Goal: Information Seeking & Learning: Learn about a topic

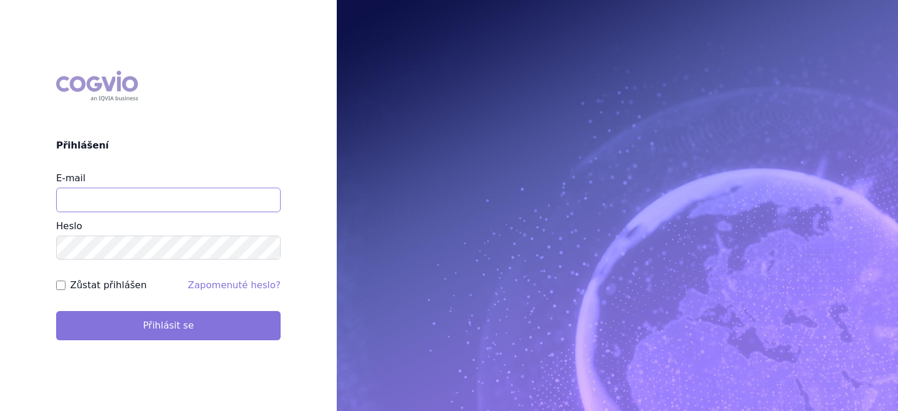
type input "marek.krajcovic@medochemie.com"
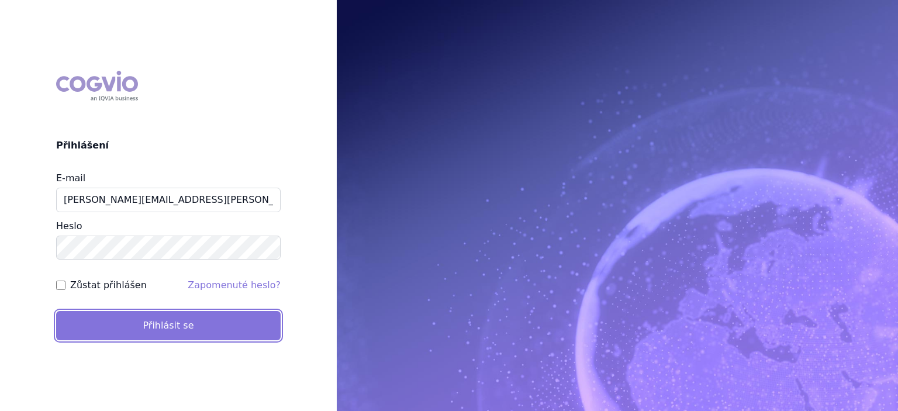
click at [132, 324] on button "Přihlásit se" at bounding box center [168, 325] width 224 height 29
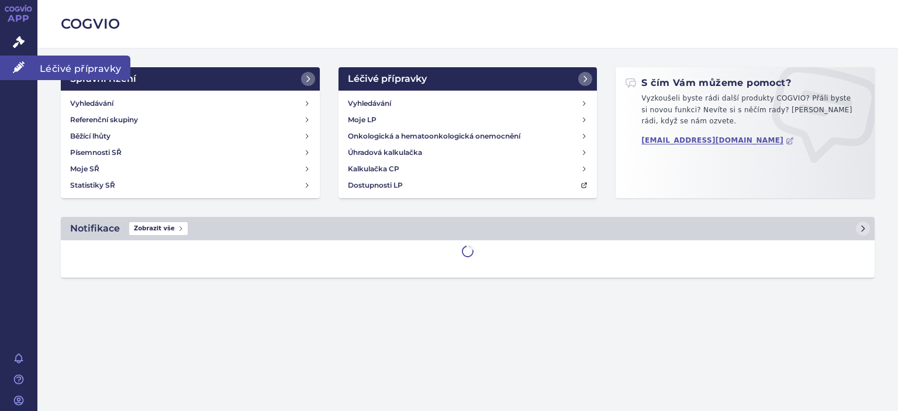
click at [61, 70] on span "Léčivé přípravky" at bounding box center [83, 68] width 93 height 25
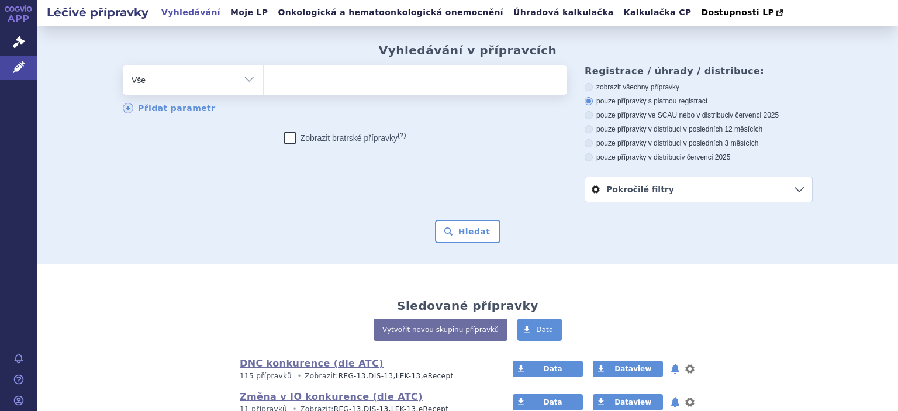
click at [68, 68] on div "Vyhledávání v přípravcích odstranit Vše Přípravek/SUKL kód MAH VPOIS" at bounding box center [467, 145] width 861 height 238
click at [289, 81] on ul at bounding box center [415, 77] width 303 height 25
click at [264, 81] on select at bounding box center [263, 79] width 1 height 29
click at [232, 86] on select "Vše Přípravek/SUKL kód MAH VPOIS ATC/Aktivní látka Léková forma Síla" at bounding box center [193, 78] width 140 height 26
click at [241, 78] on select "Vše Přípravek/SUKL kód MAH VPOIS ATC/Aktivní látka Léková forma Síla" at bounding box center [193, 78] width 140 height 26
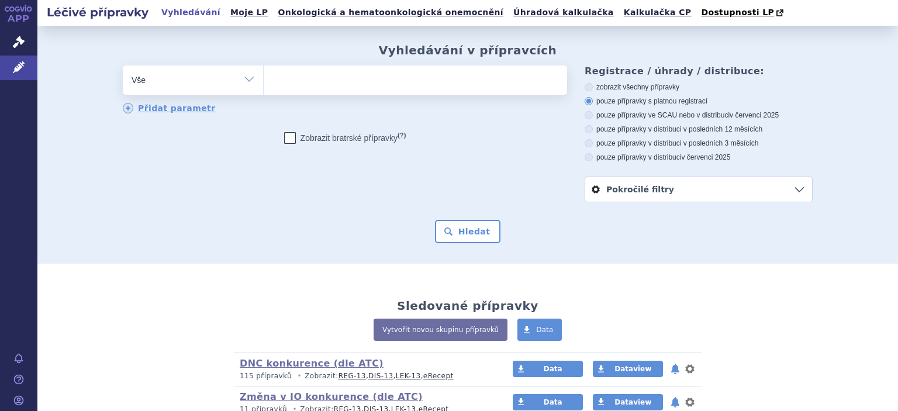
click at [241, 78] on select "Vše Přípravek/SUKL kód MAH VPOIS ATC/Aktivní látka Léková forma Síla" at bounding box center [193, 78] width 140 height 26
select select "filter-atc-group"
click at [123, 66] on select "Vše Přípravek/SUKL kód MAH VPOIS ATC/Aktivní látka Léková forma Síla" at bounding box center [193, 78] width 140 height 26
click at [272, 77] on input "search" at bounding box center [275, 78] width 6 height 15
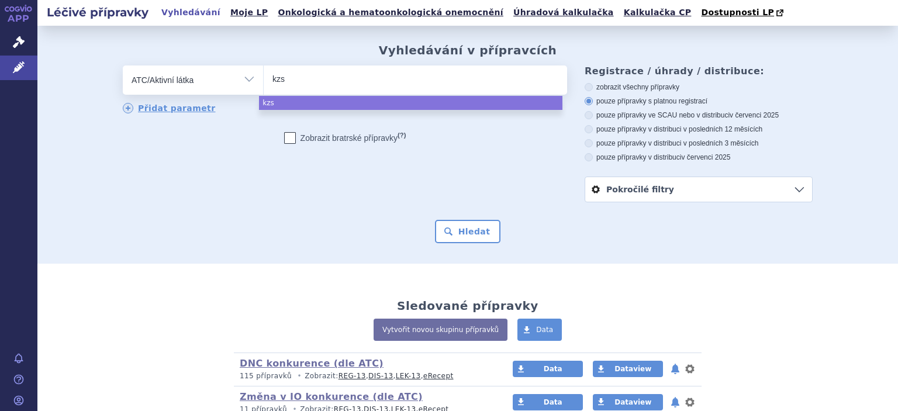
type input "kzs"
select select "kzs"
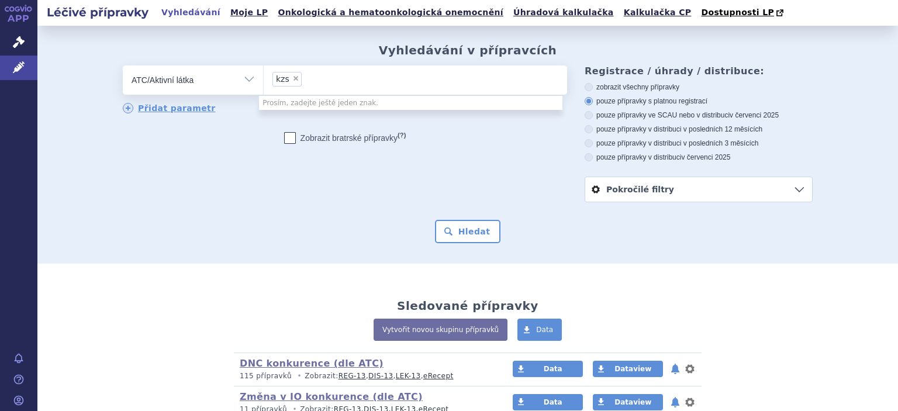
select select
type input "kzs"
type input "k"
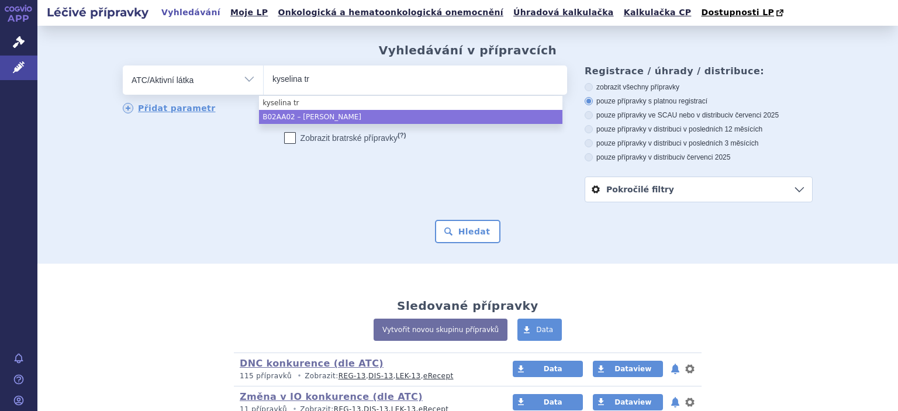
type input "kyselina tr"
select select "B02AA02"
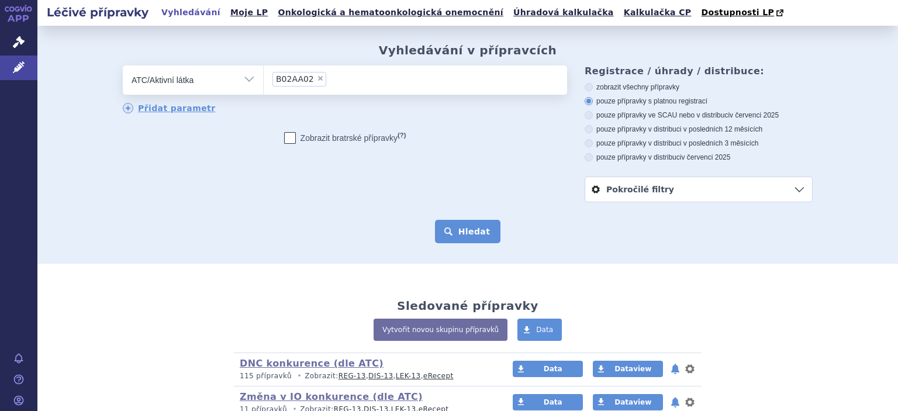
click at [455, 224] on button "Hledat" at bounding box center [468, 231] width 66 height 23
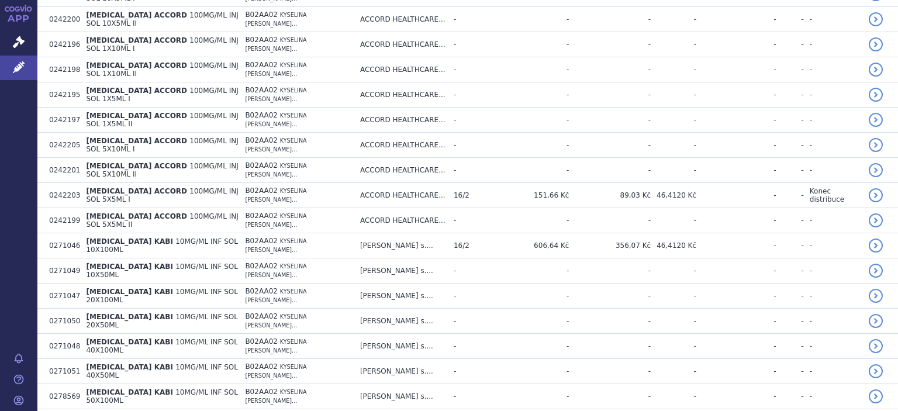
scroll to position [489, 0]
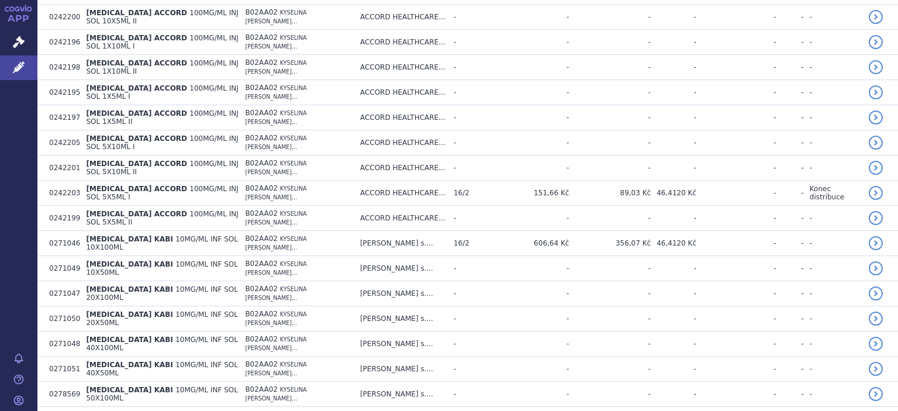
scroll to position [489, 0]
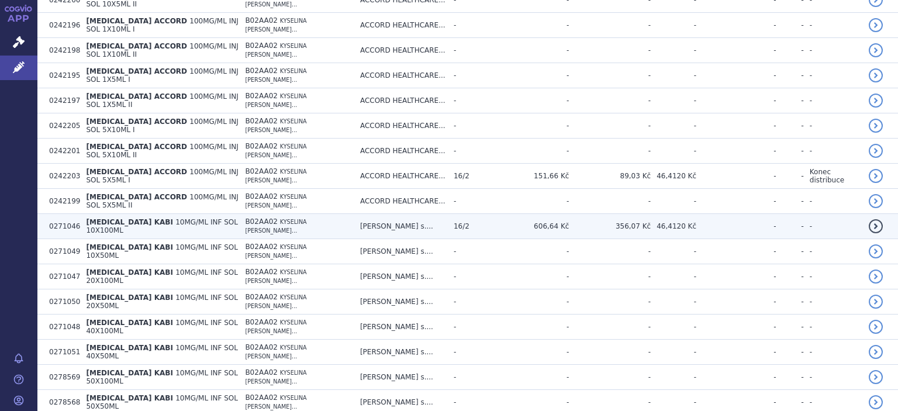
click at [175, 218] on span "10MG/ML INF SOL 10X100ML" at bounding box center [162, 226] width 152 height 16
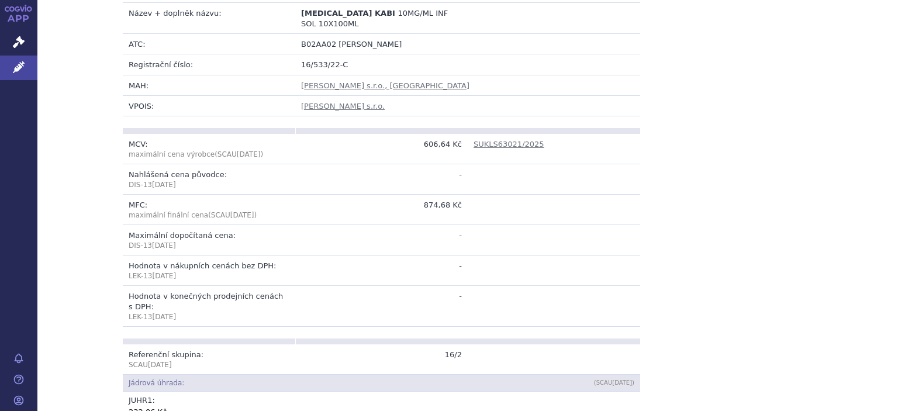
scroll to position [254, 0]
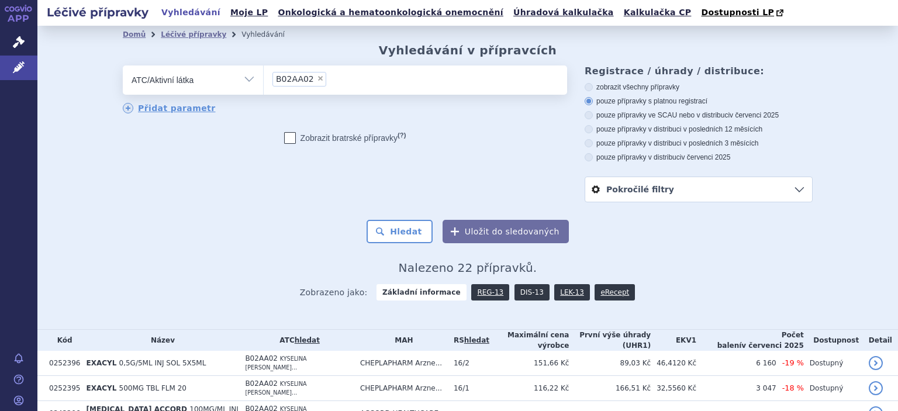
click at [514, 291] on link "DIS-13" at bounding box center [531, 292] width 35 height 16
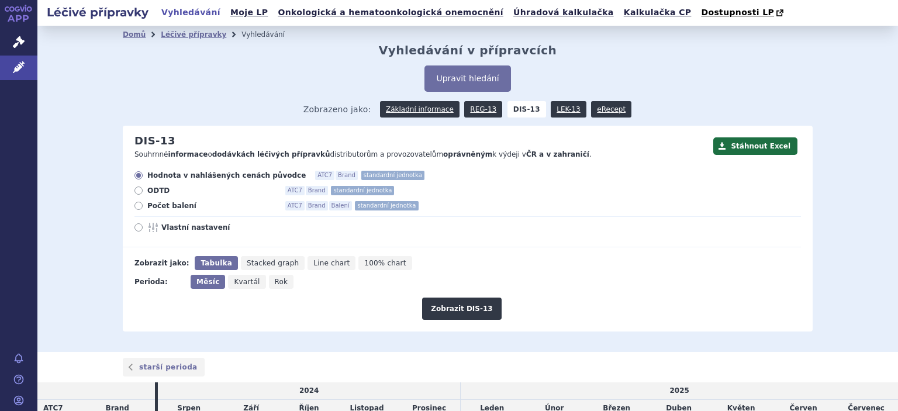
click at [160, 205] on span "Počet balení" at bounding box center [211, 205] width 129 height 9
click at [143, 205] on input "Počet balení ATC7 Brand Balení standardní jednotka" at bounding box center [140, 207] width 8 height 8
radio input "true"
click at [269, 288] on icon "Rok" at bounding box center [281, 282] width 25 height 14
click at [269, 282] on input "Rok" at bounding box center [273, 279] width 8 height 8
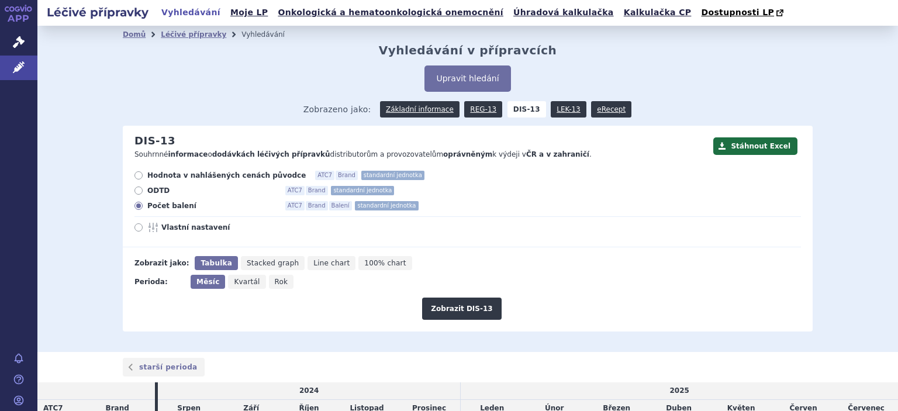
radio input "true"
click at [458, 317] on button "Zobrazit DIS-13" at bounding box center [461, 309] width 79 height 22
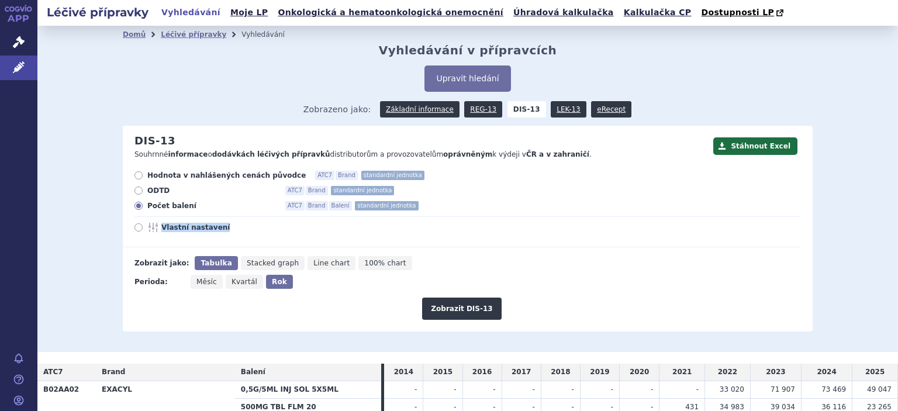
drag, startPoint x: 886, startPoint y: 203, endPoint x: 893, endPoint y: 238, distance: 35.2
click at [893, 238] on div "Léčivé přípravky Vyhledávání Moje LP Onkologická a hematoonkologická onemocnění…" at bounding box center [467, 205] width 861 height 411
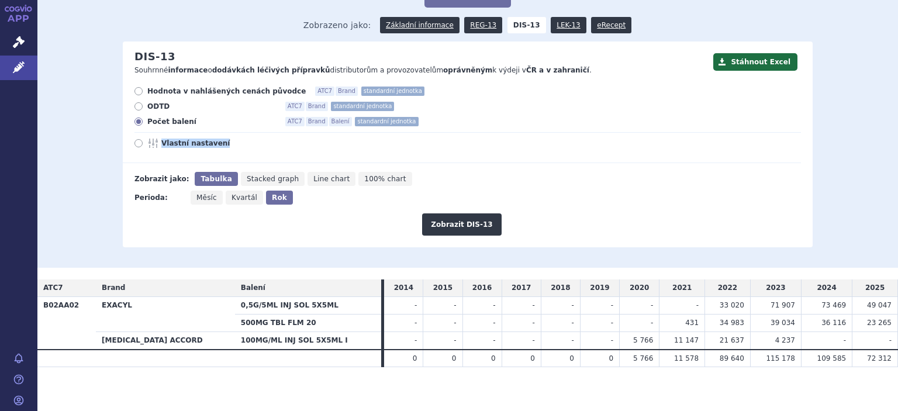
scroll to position [87, 0]
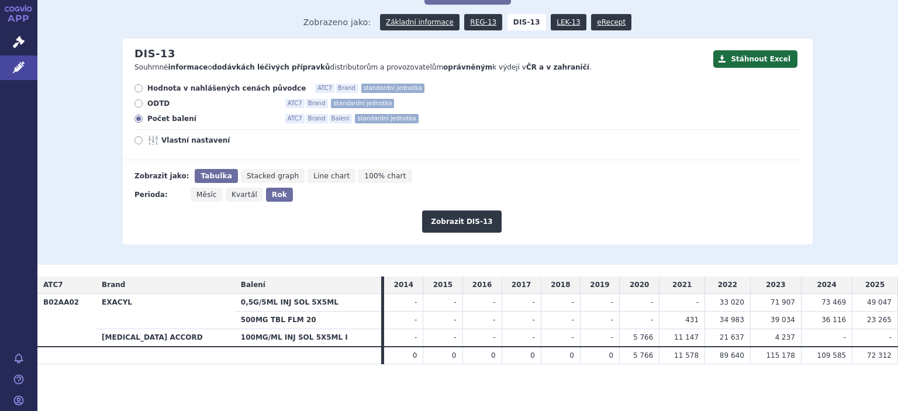
click at [170, 91] on span "Hodnota v nahlášených cenách původce" at bounding box center [226, 88] width 158 height 9
click at [143, 91] on input "Hodnota v nahlášených cenách původce ATC7 Brand standardní jednotka" at bounding box center [140, 90] width 8 height 8
radio input "true"
click at [456, 219] on button "Zobrazit DIS-13" at bounding box center [461, 221] width 79 height 22
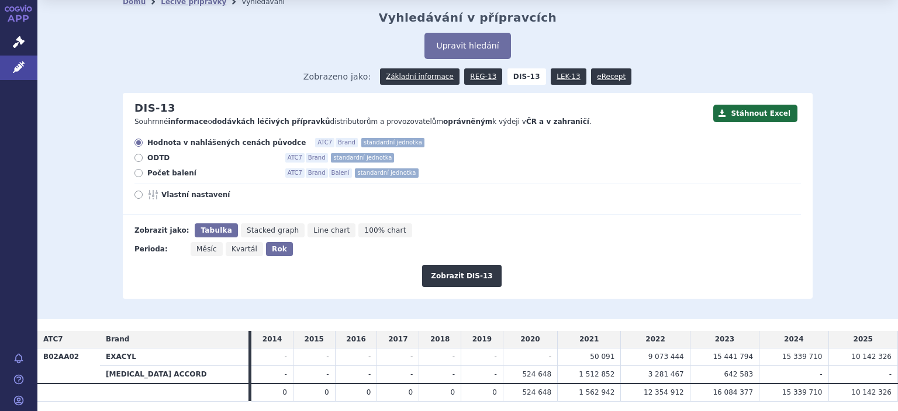
scroll to position [70, 0]
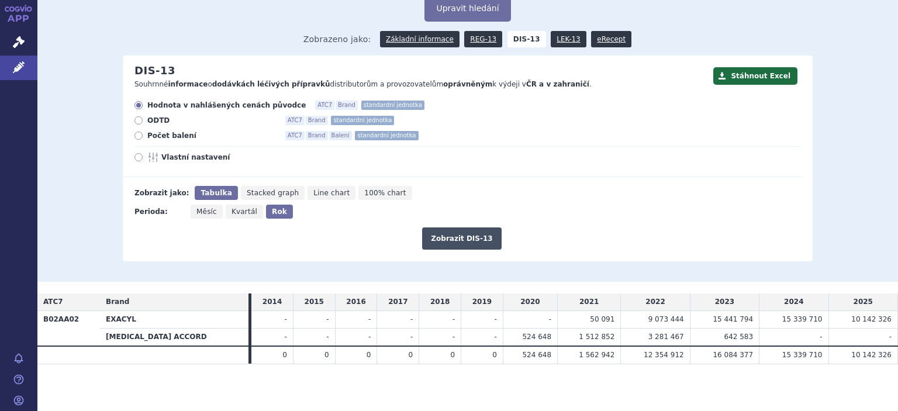
click at [448, 239] on button "Zobrazit DIS-13" at bounding box center [461, 238] width 79 height 22
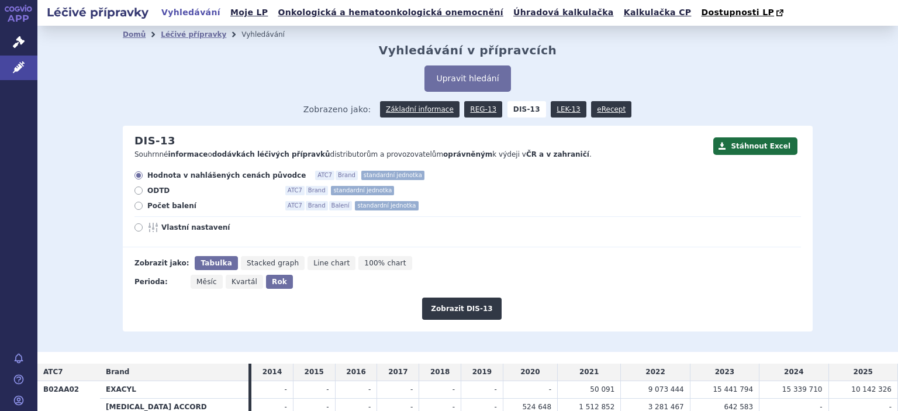
click at [153, 208] on span "Počet balení" at bounding box center [211, 205] width 129 height 9
click at [143, 208] on input "Počet balení ATC7 Brand Balení standardní jednotka" at bounding box center [140, 207] width 8 height 8
radio input "true"
click at [450, 311] on button "Zobrazit DIS-13" at bounding box center [461, 309] width 79 height 22
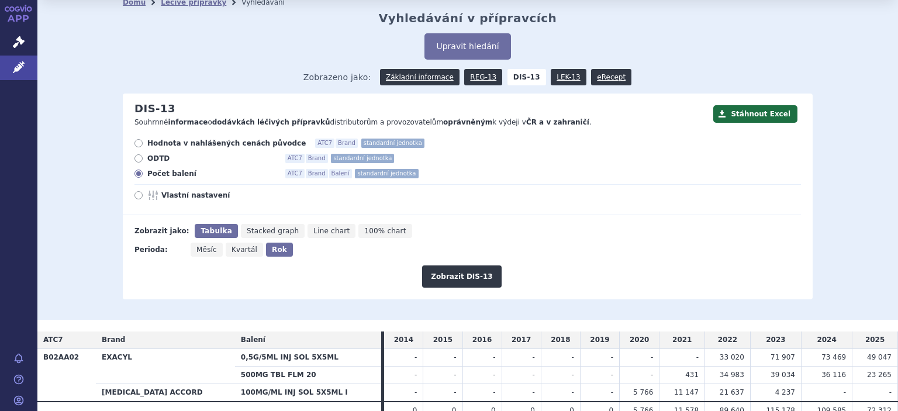
scroll to position [87, 0]
